Goal: Check status: Check status

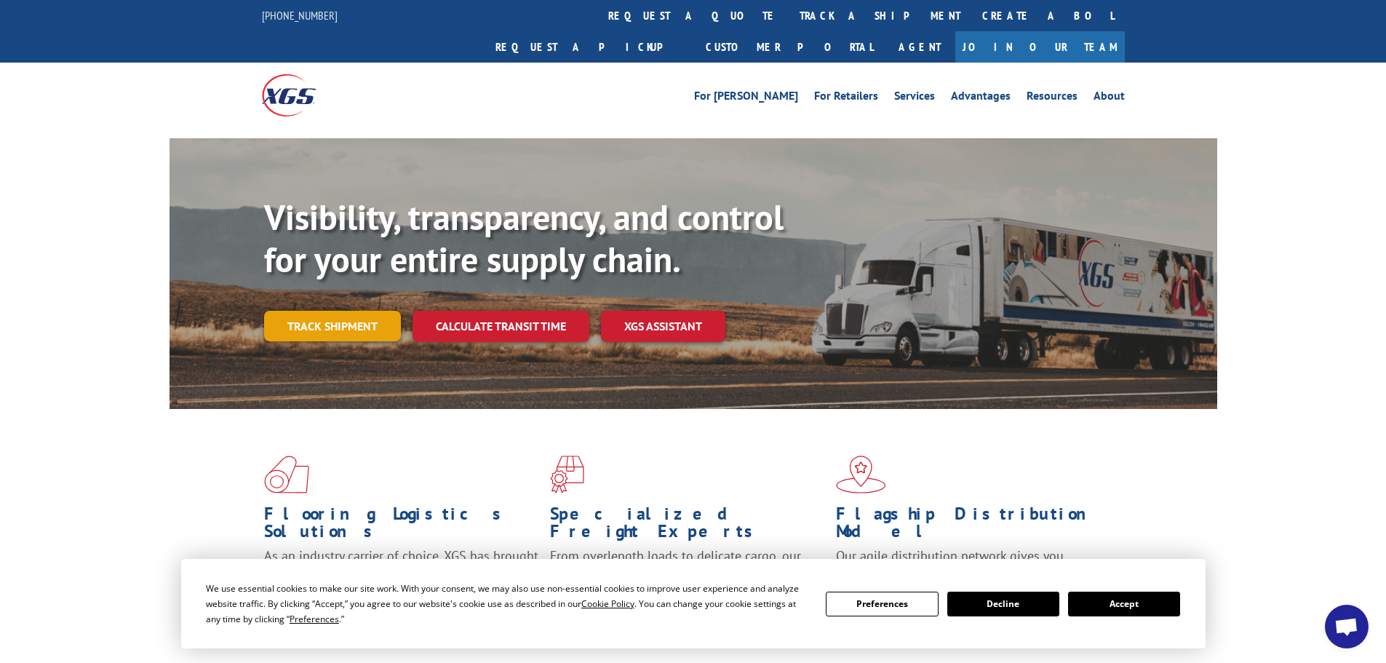
click at [295, 311] on link "Track shipment" at bounding box center [332, 326] width 137 height 31
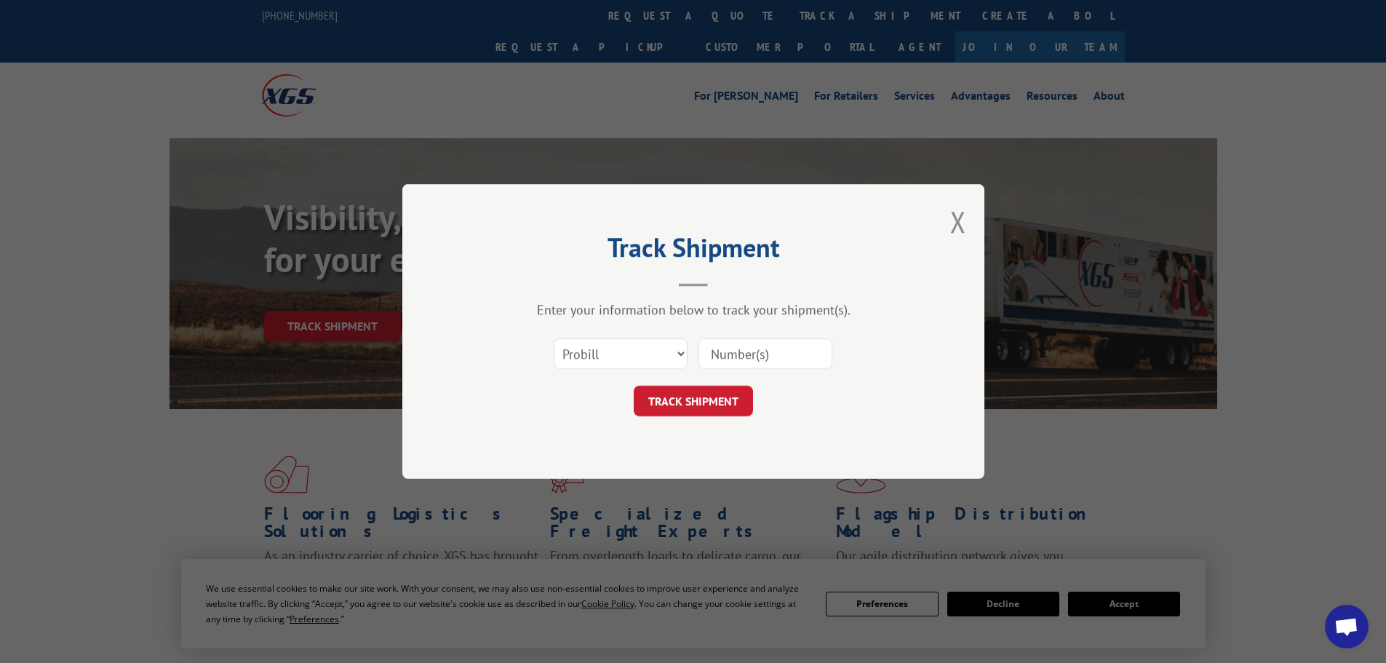
drag, startPoint x: 688, startPoint y: 359, endPoint x: 657, endPoint y: 354, distance: 31.1
click at [683, 359] on div "Select category... Probill BOL PO" at bounding box center [693, 354] width 437 height 48
click at [656, 353] on select "Select category... Probill BOL PO" at bounding box center [621, 353] width 134 height 31
select select "bol"
click at [554, 338] on select "Select category... Probill BOL PO" at bounding box center [621, 353] width 134 height 31
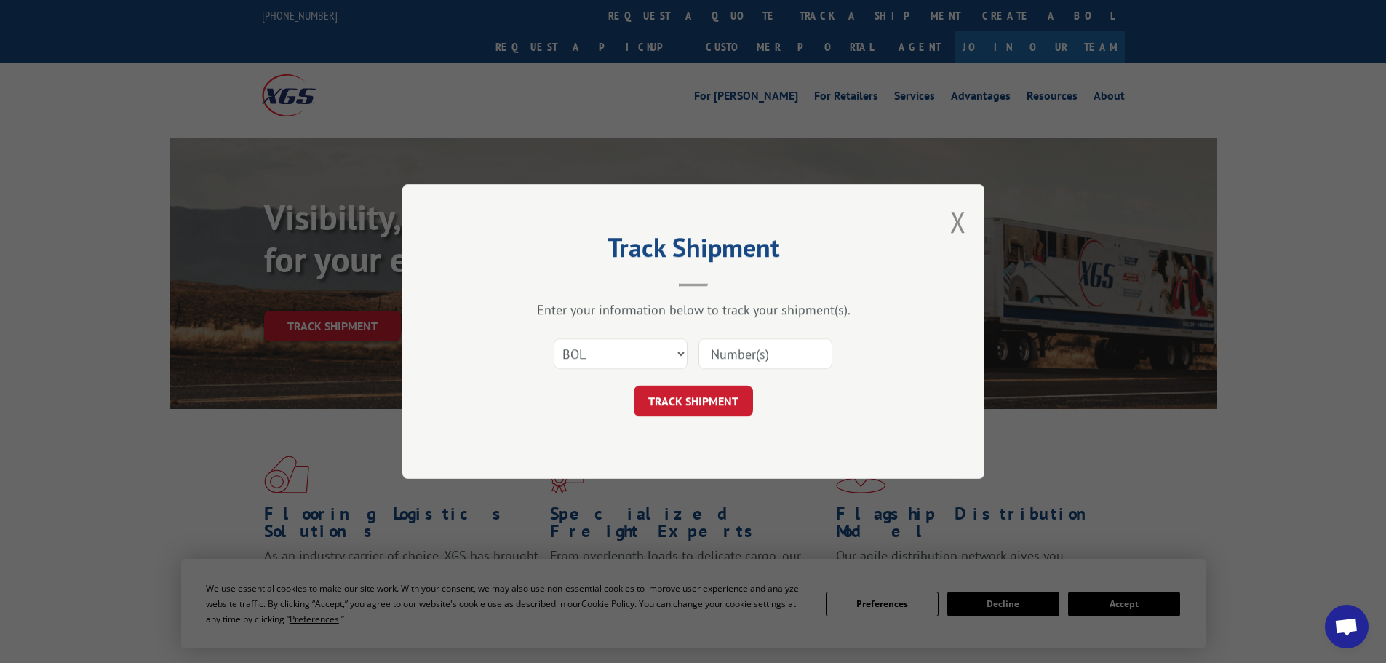
click at [733, 348] on input at bounding box center [766, 353] width 134 height 31
type input "260722"
click at [740, 406] on button "TRACK SHIPMENT" at bounding box center [693, 401] width 119 height 31
